Goal: Check status: Check status

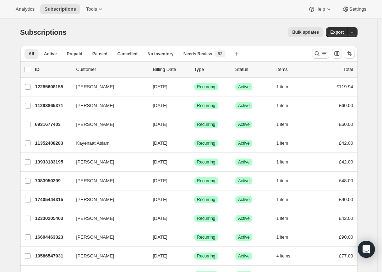
click at [319, 53] on icon "Search and filter results" at bounding box center [316, 53] width 7 height 7
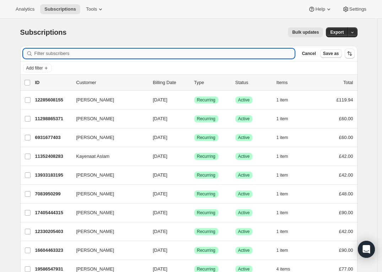
click at [217, 54] on input "Filter subscribers" at bounding box center [164, 54] width 260 height 10
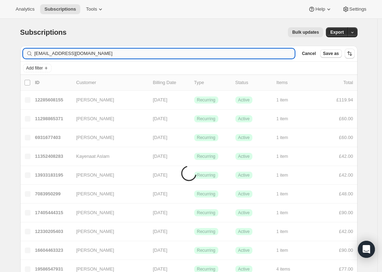
type input "[EMAIL_ADDRESS][DOMAIN_NAME]"
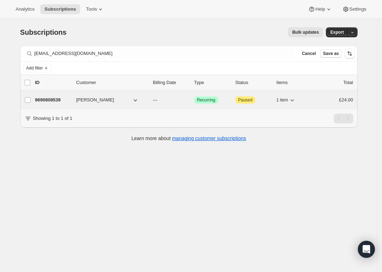
click at [235, 100] on div "9690808539 [PERSON_NAME] --- Success Recurring Attention Paused 1 item £24.00" at bounding box center [194, 100] width 318 height 10
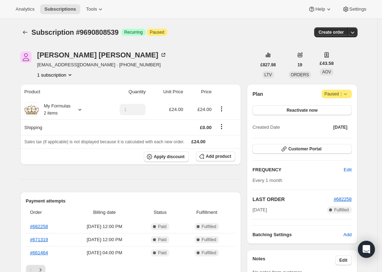
click at [352, 93] on span "Attention Paused |" at bounding box center [336, 94] width 30 height 9
click at [247, 37] on div "Subscription #9690808539. This page is ready Subscription #9690808539 Success R…" at bounding box center [188, 32] width 337 height 27
